Goal: Transaction & Acquisition: Book appointment/travel/reservation

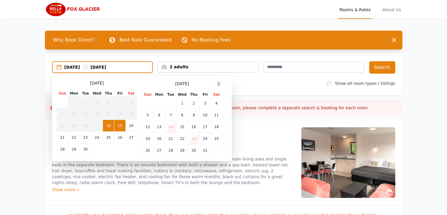
click at [219, 84] on icon at bounding box center [218, 83] width 1 height 3
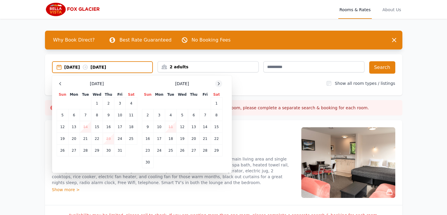
click at [219, 84] on icon at bounding box center [218, 83] width 1 height 3
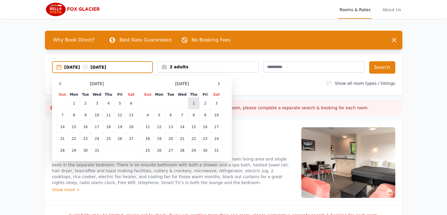
click at [194, 101] on td "1" at bounding box center [193, 103] width 11 height 12
click at [220, 104] on td "3" at bounding box center [216, 103] width 11 height 12
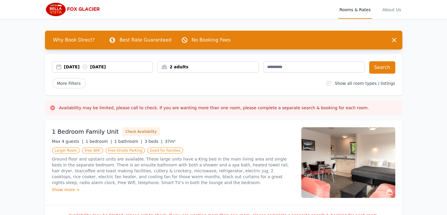
click at [185, 65] on div "2 adults" at bounding box center [208, 67] width 101 height 6
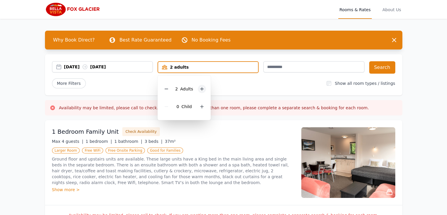
click at [201, 89] on icon at bounding box center [202, 88] width 3 height 3
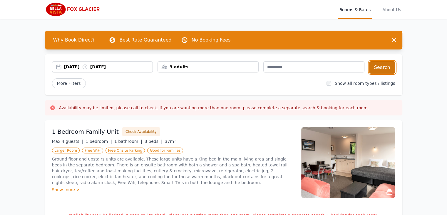
click at [380, 66] on button "Search" at bounding box center [382, 67] width 26 height 12
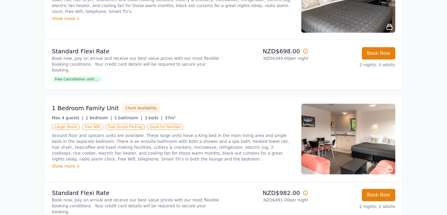
scroll to position [169, 0]
